Goal: Task Accomplishment & Management: Manage account settings

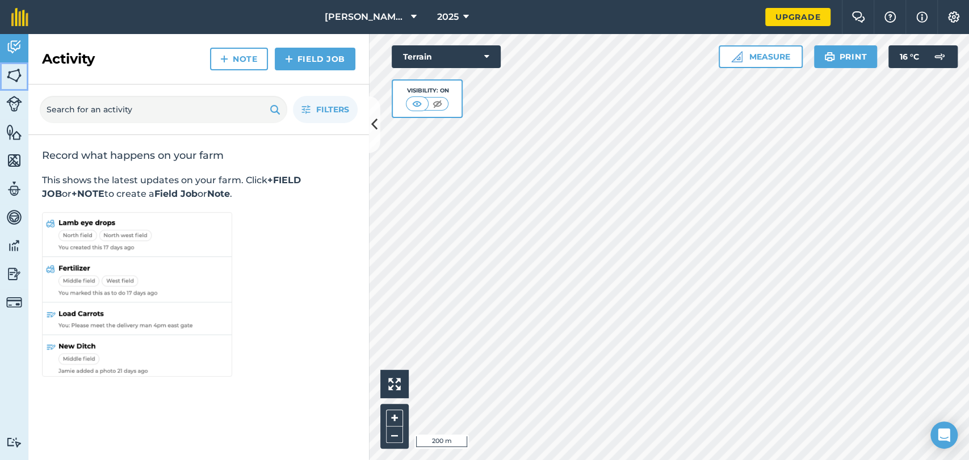
drag, startPoint x: 7, startPoint y: 74, endPoint x: 9, endPoint y: 83, distance: 9.2
click at [8, 74] on img at bounding box center [14, 75] width 16 height 17
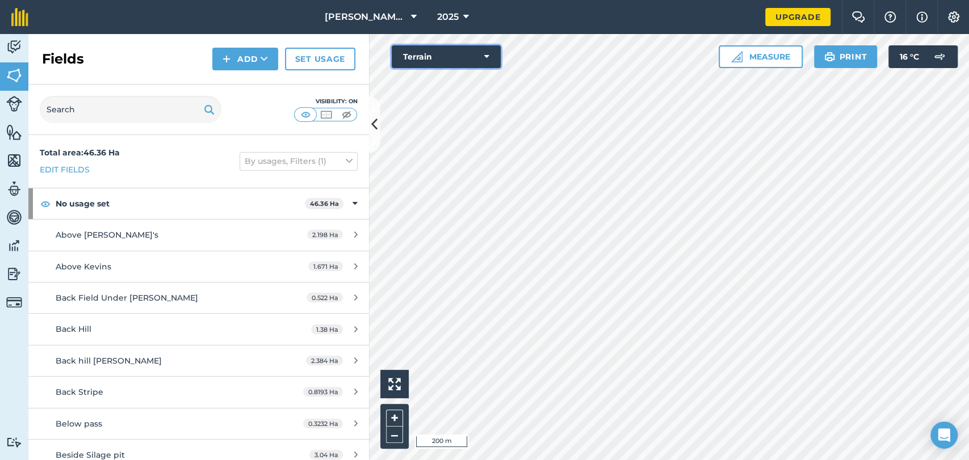
click at [481, 53] on button "Terrain" at bounding box center [446, 56] width 109 height 23
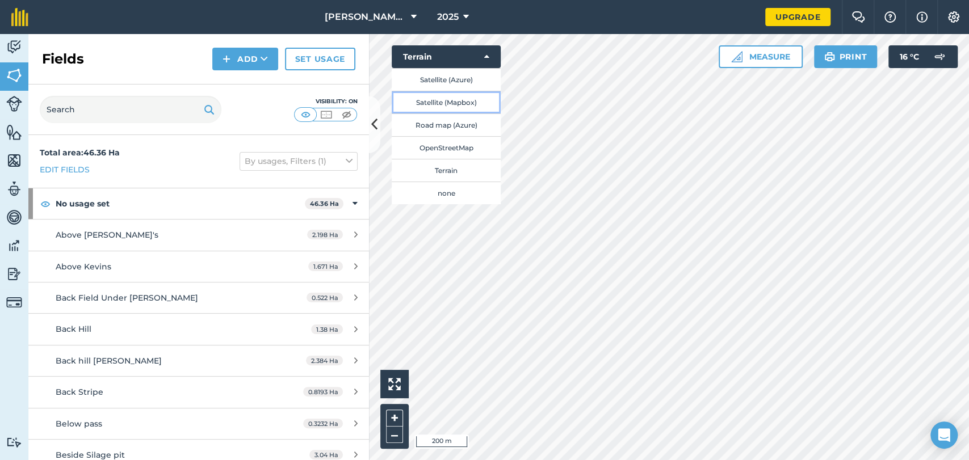
click at [441, 101] on button "Satellite (Mapbox)" at bounding box center [446, 102] width 109 height 23
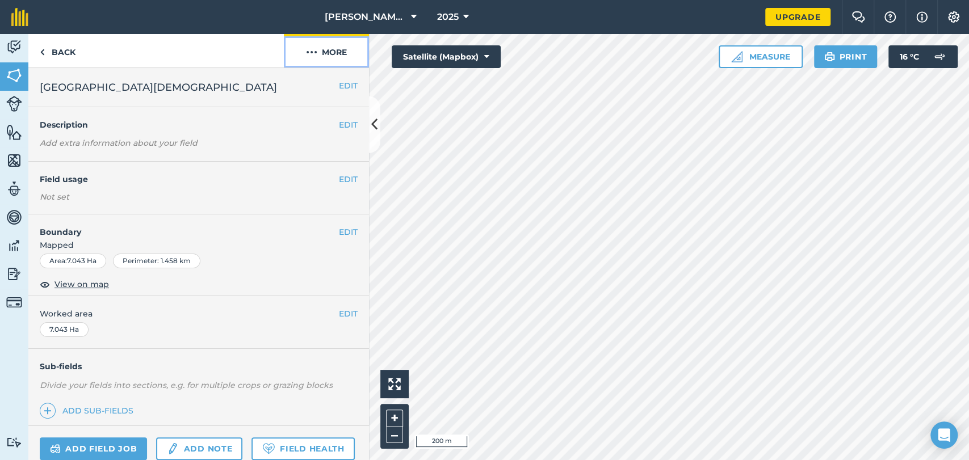
click at [329, 56] on button "More" at bounding box center [326, 50] width 85 height 33
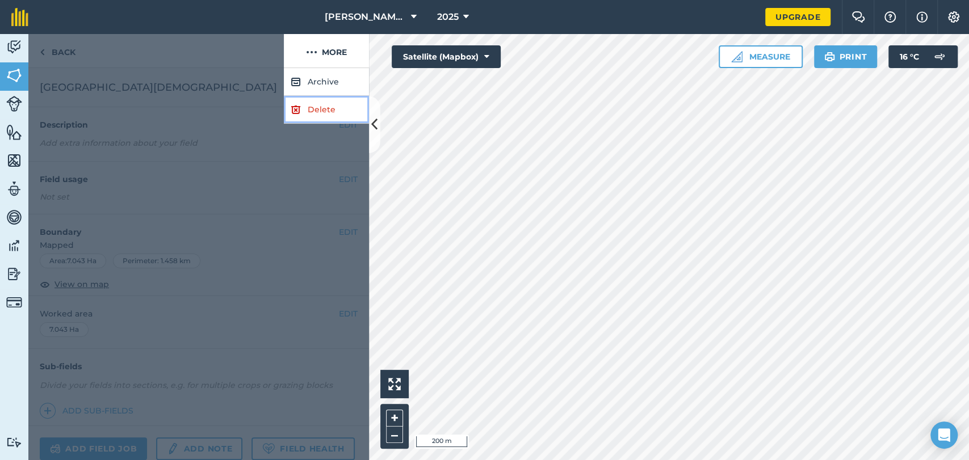
click at [334, 114] on link "Delete" at bounding box center [326, 110] width 85 height 28
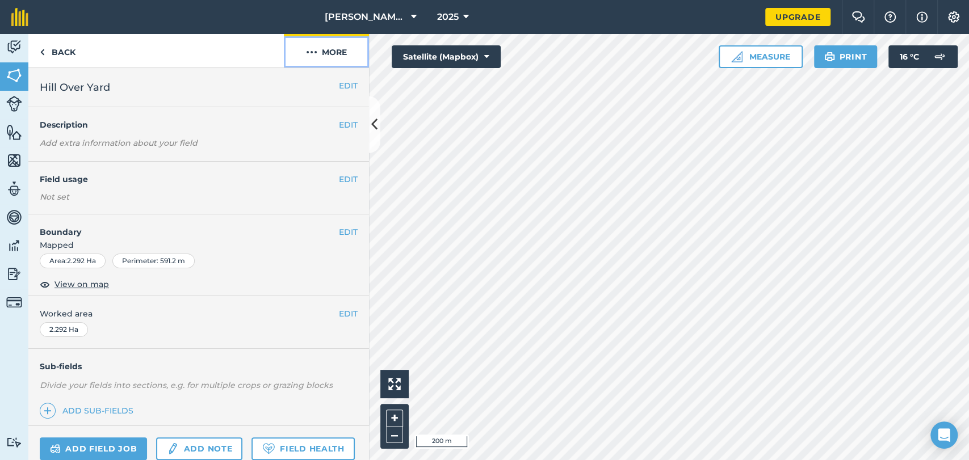
click at [335, 56] on button "More" at bounding box center [326, 50] width 85 height 33
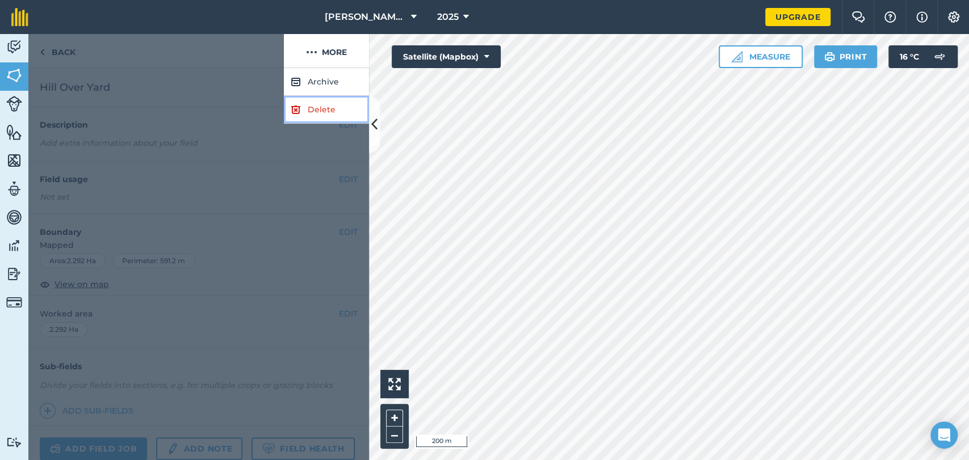
click at [322, 110] on link "Delete" at bounding box center [326, 110] width 85 height 28
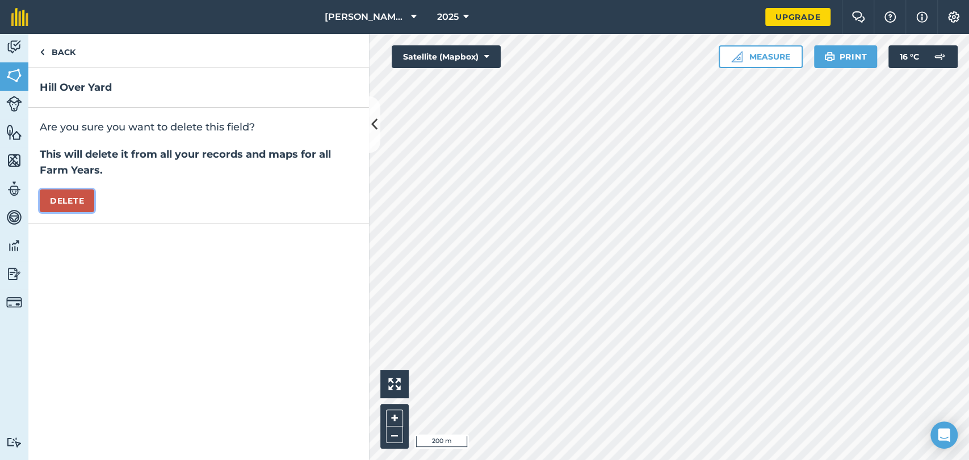
click at [54, 195] on button "Delete" at bounding box center [67, 201] width 54 height 23
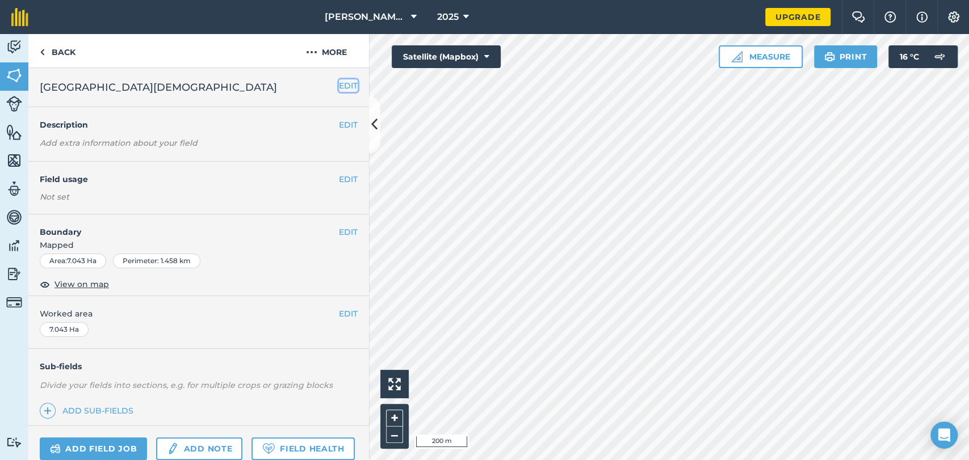
click at [342, 86] on button "EDIT" at bounding box center [348, 85] width 19 height 12
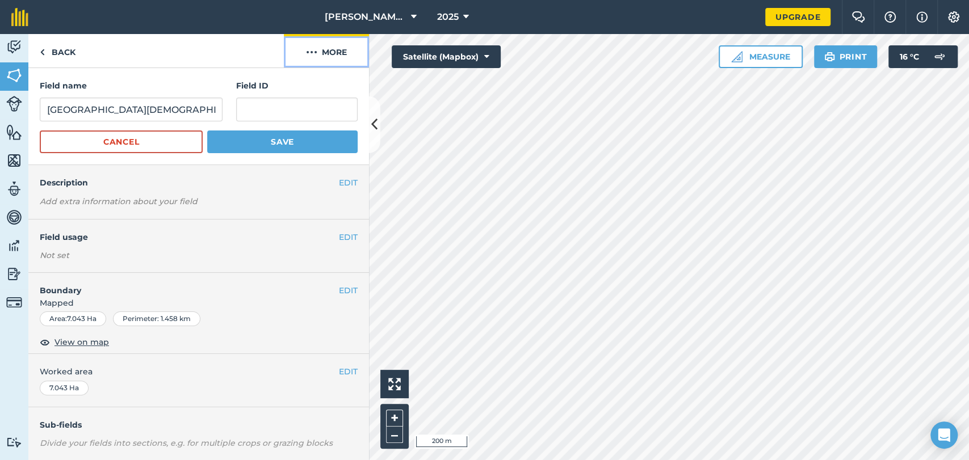
click at [321, 40] on button "More" at bounding box center [326, 50] width 85 height 33
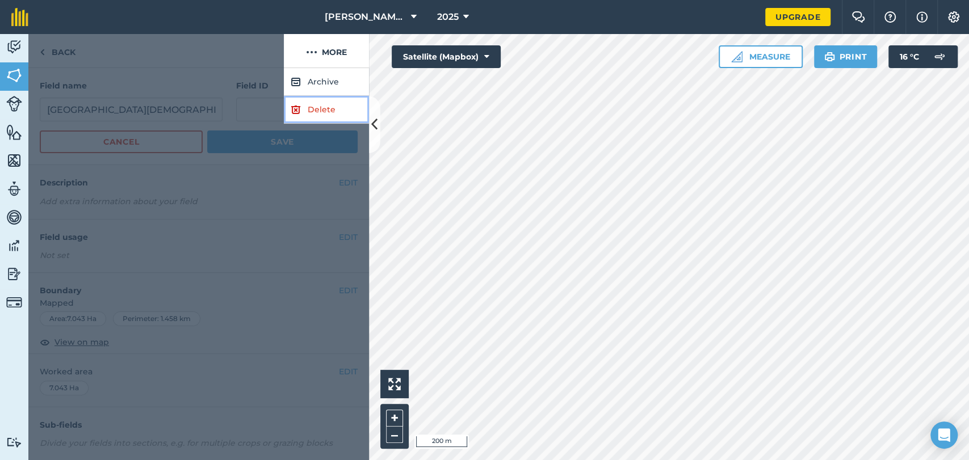
click at [314, 123] on link "Delete" at bounding box center [326, 110] width 85 height 28
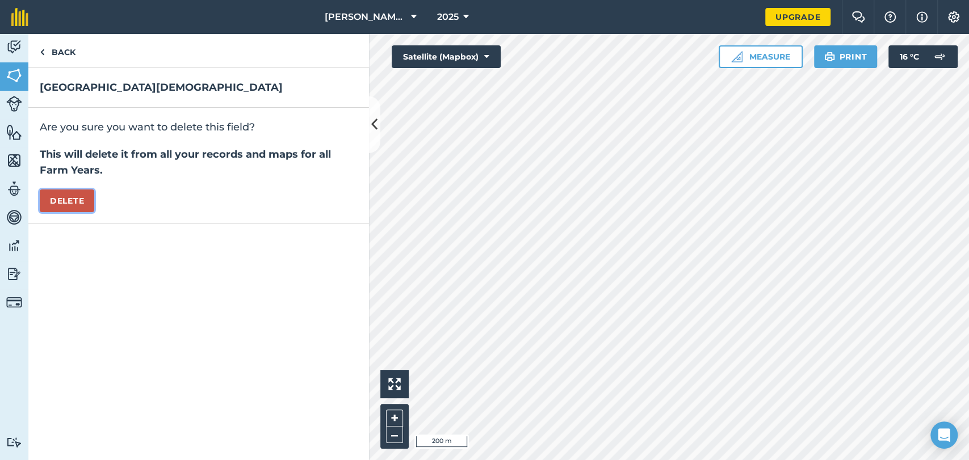
click at [67, 203] on button "Delete" at bounding box center [67, 201] width 54 height 23
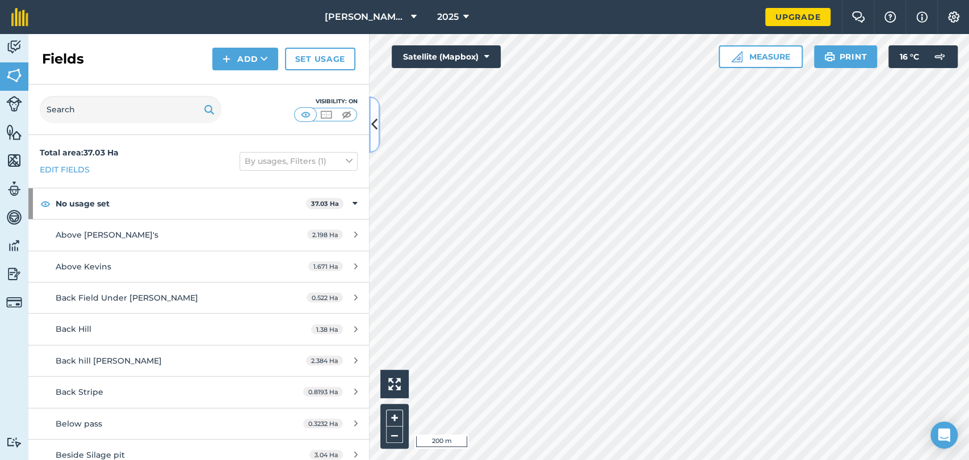
click at [376, 106] on button at bounding box center [374, 124] width 11 height 57
